Goal: Book appointment/travel/reservation

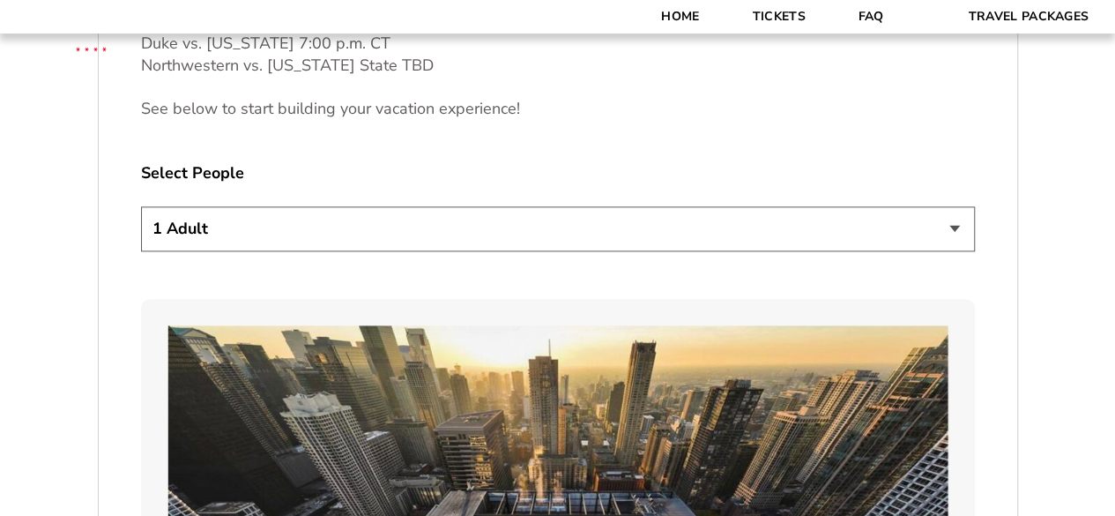
scroll to position [970, 0]
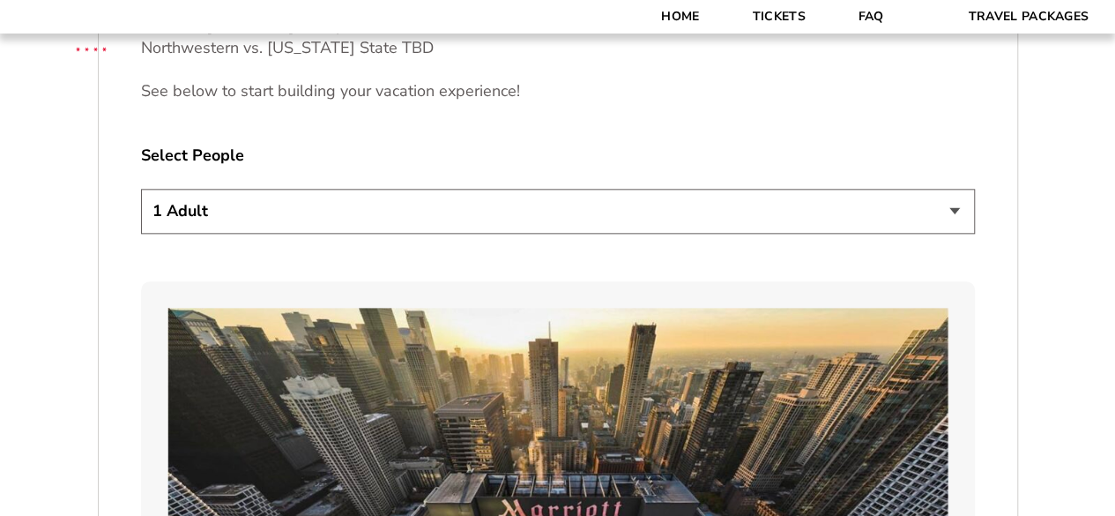
click at [474, 216] on select "1 Adult 2 Adults 3 Adults 4 Adults 2 Adults + 1 Child 2 Adults + 2 Children 2 A…" at bounding box center [558, 211] width 834 height 45
select select "2 Adults + 1 Child"
click at [141, 189] on select "1 Adult 2 Adults 3 Adults 4 Adults 2 Adults + 1 Child 2 Adults + 2 Children 2 A…" at bounding box center [558, 211] width 834 height 45
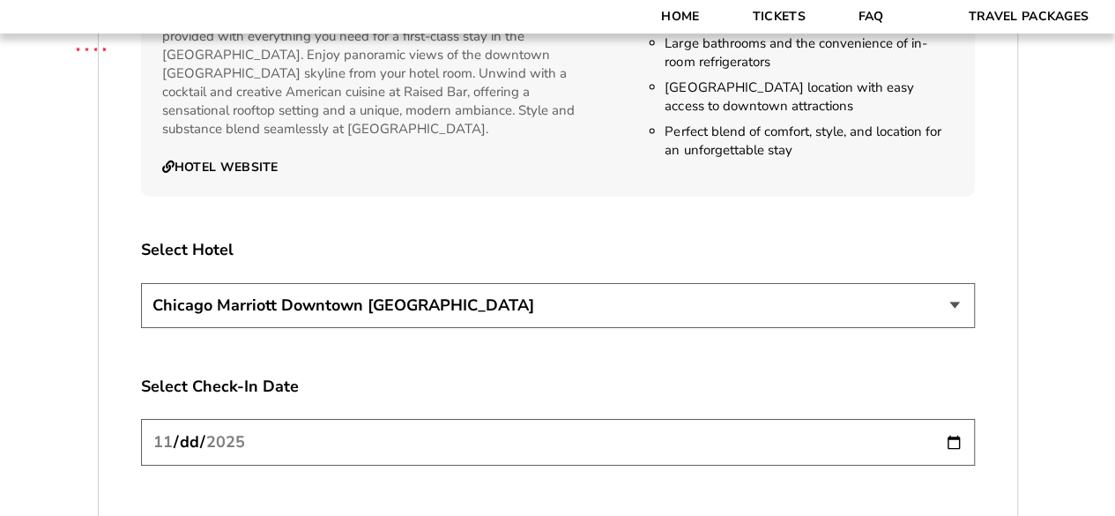
scroll to position [3174, 0]
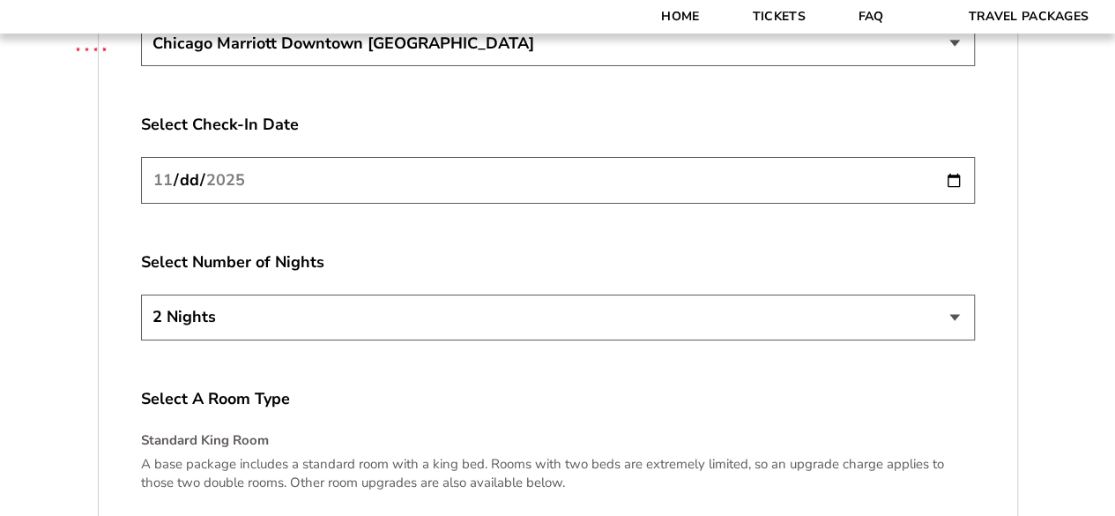
click at [423, 295] on select "2 Nights 3 Nights 4 Nights" at bounding box center [558, 317] width 834 height 45
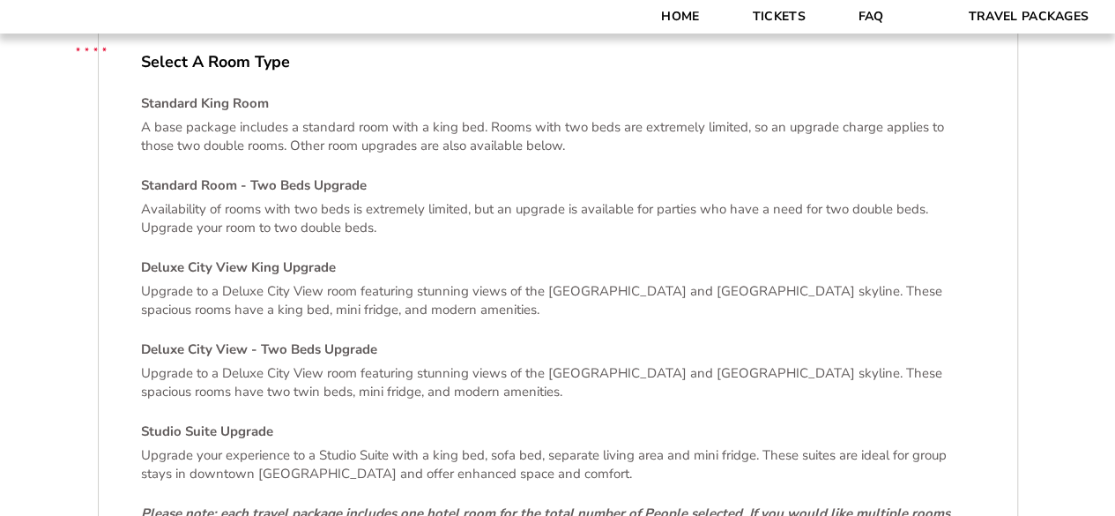
scroll to position [3263, 0]
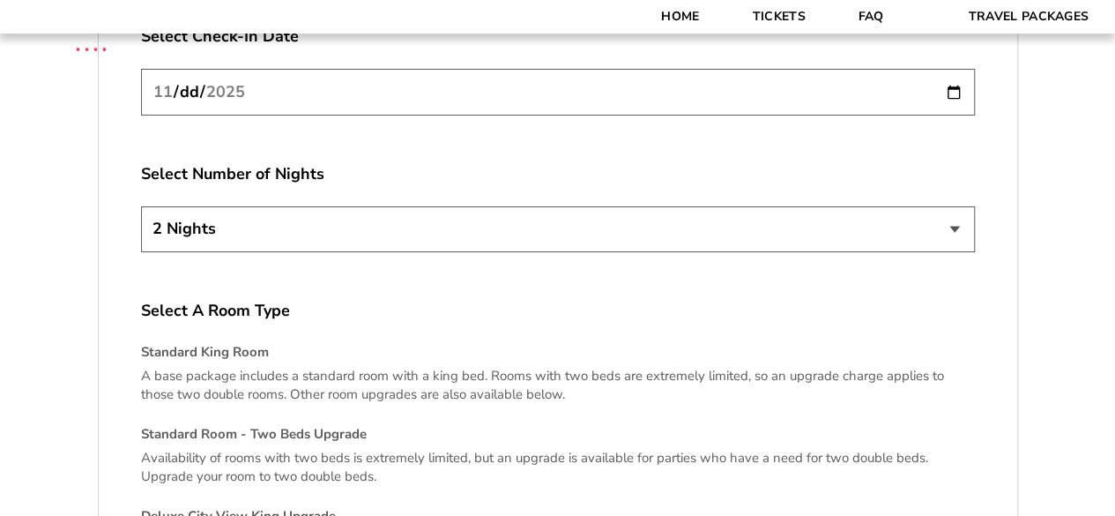
click at [520, 209] on select "2 Nights 3 Nights 4 Nights" at bounding box center [558, 228] width 834 height 45
click at [347, 163] on label "Select Number of Nights" at bounding box center [558, 174] width 834 height 22
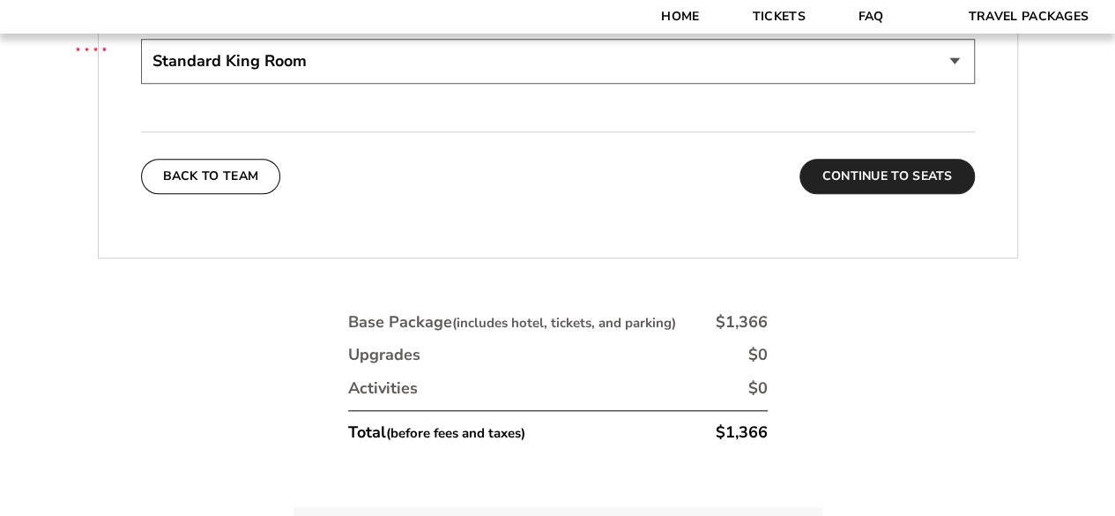
scroll to position [4144, 0]
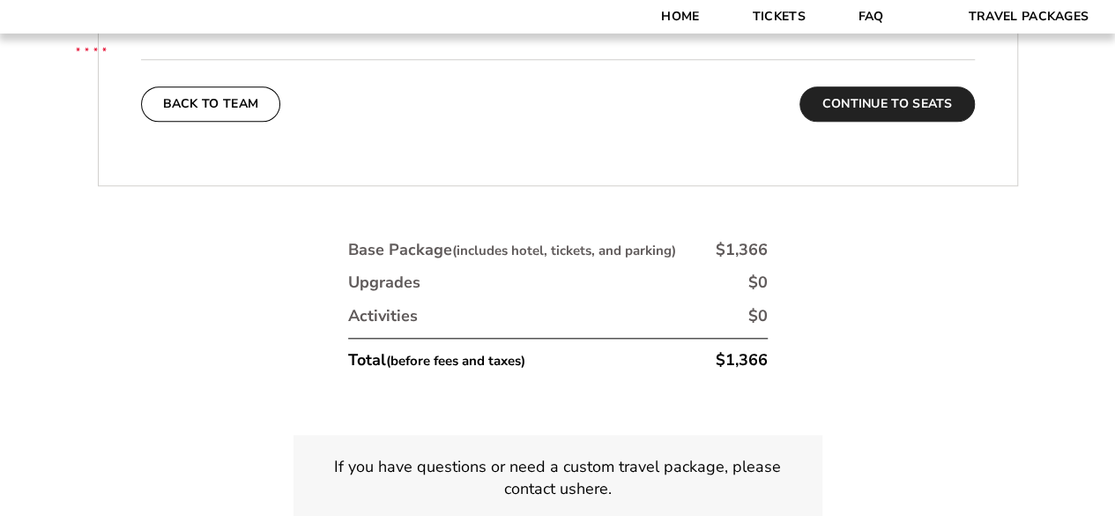
click at [925, 86] on button "Continue To Seats" at bounding box center [887, 103] width 175 height 35
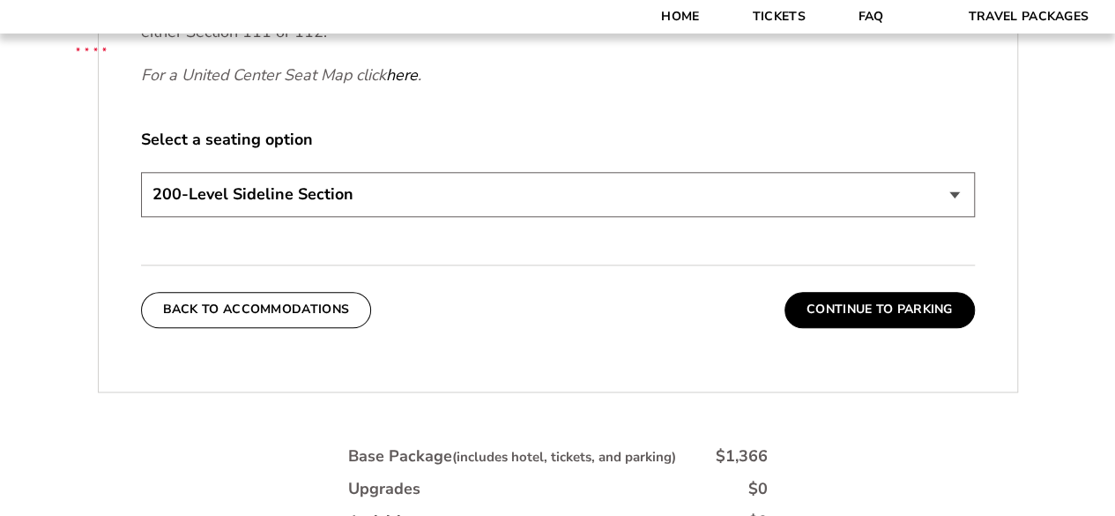
scroll to position [861, 0]
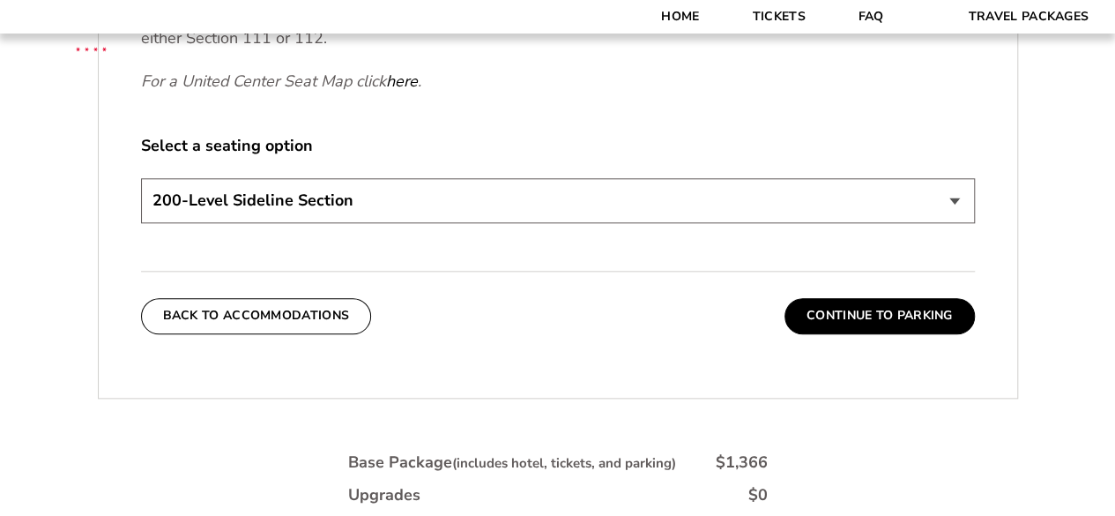
click at [812, 205] on select "200-Level Sideline Section 100-Level Corner Seat Upgrade (+$80 per person) 100-…" at bounding box center [558, 200] width 834 height 45
click at [821, 155] on label "Select a seating option" at bounding box center [558, 146] width 834 height 22
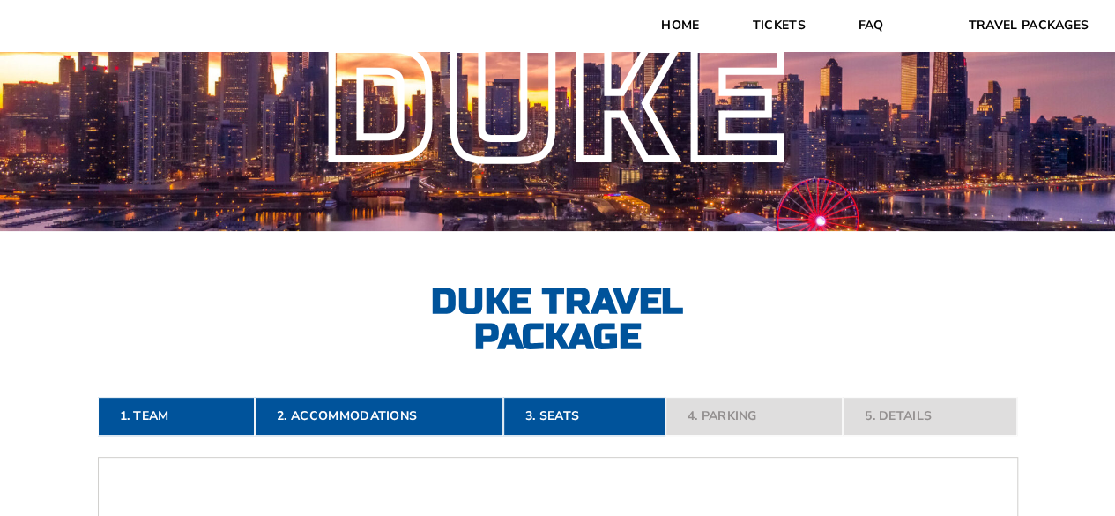
scroll to position [0, 0]
